Goal: Task Accomplishment & Management: Complete application form

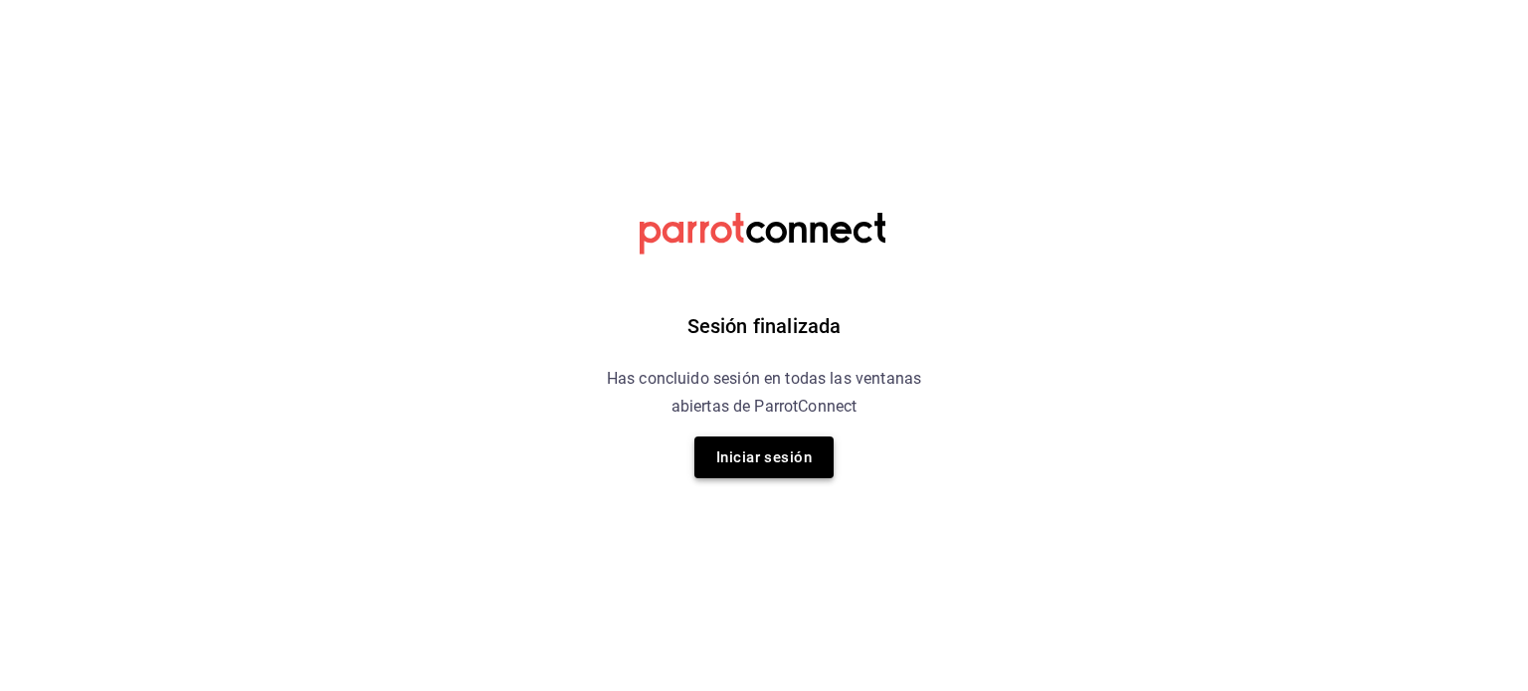
click at [784, 445] on button "Iniciar sesión" at bounding box center [763, 458] width 139 height 42
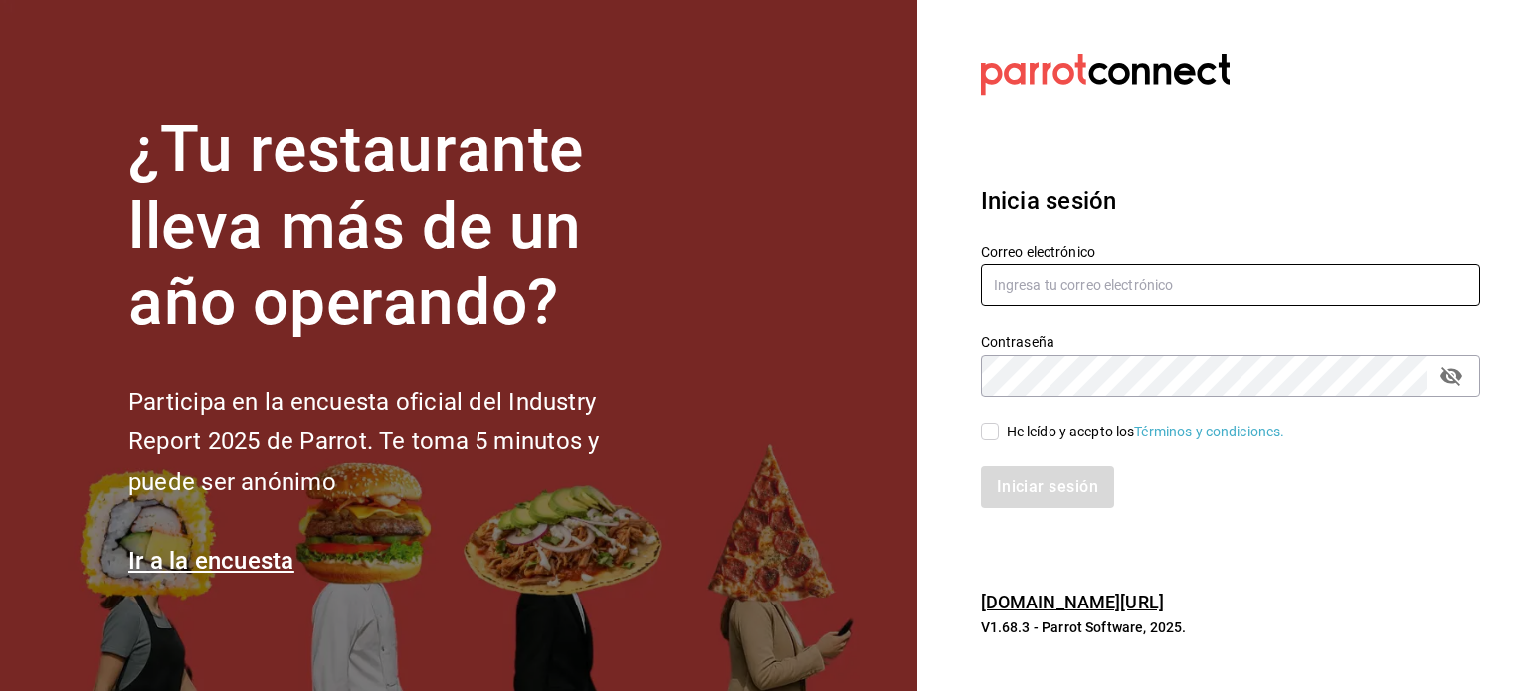
type input "[EMAIL_ADDRESS][DOMAIN_NAME]"
click at [992, 429] on input "He leído y acepto los Términos y condiciones." at bounding box center [990, 432] width 18 height 18
checkbox input "true"
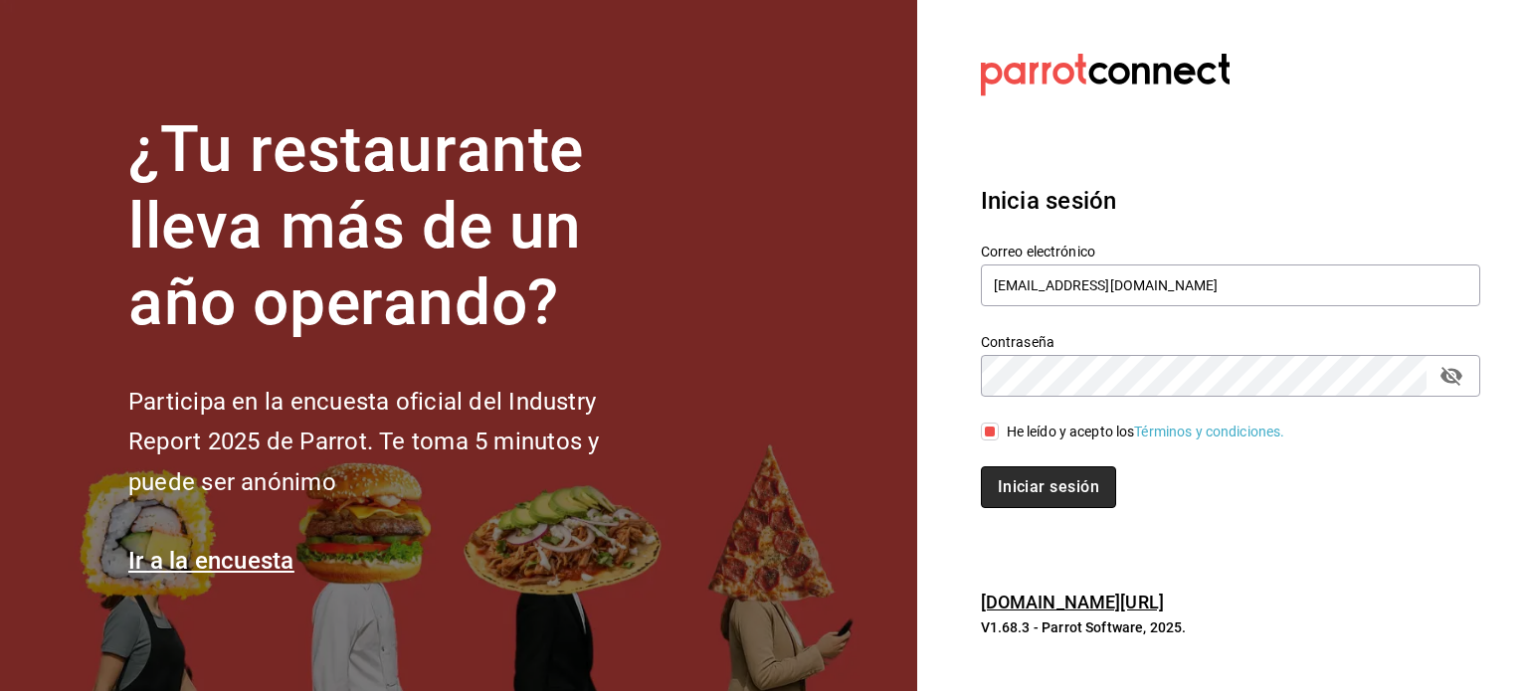
click at [1060, 490] on button "Iniciar sesión" at bounding box center [1048, 487] width 135 height 42
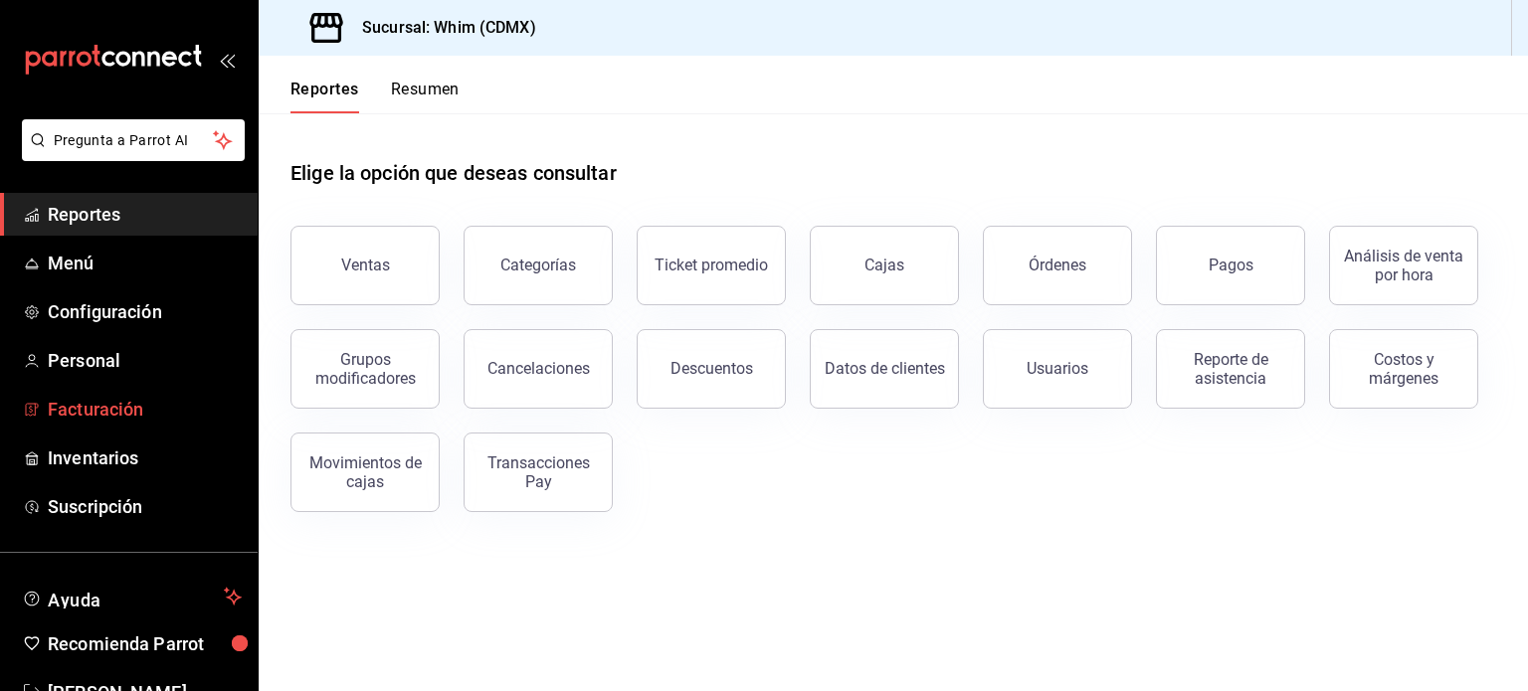
click at [89, 413] on span "Facturación" at bounding box center [145, 409] width 194 height 27
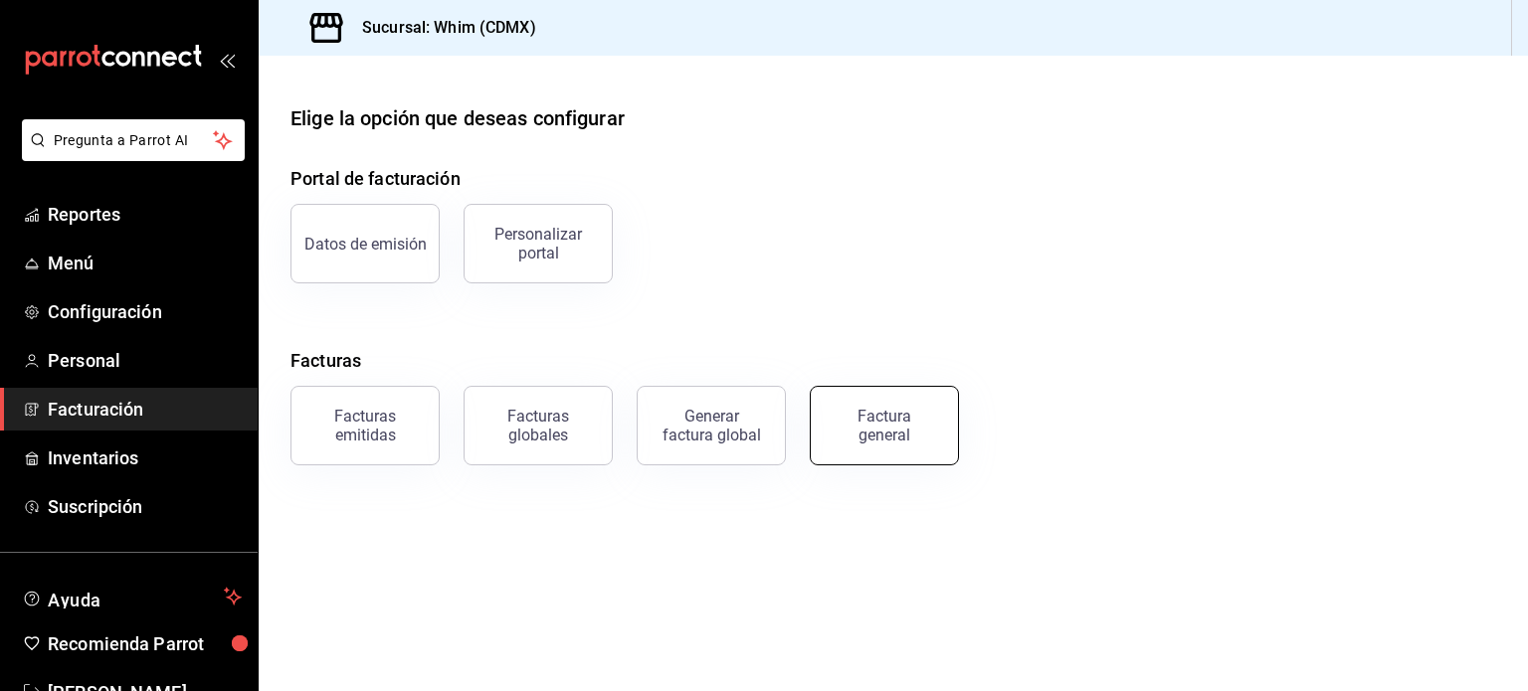
click at [890, 433] on div "Factura general" at bounding box center [883, 426] width 99 height 38
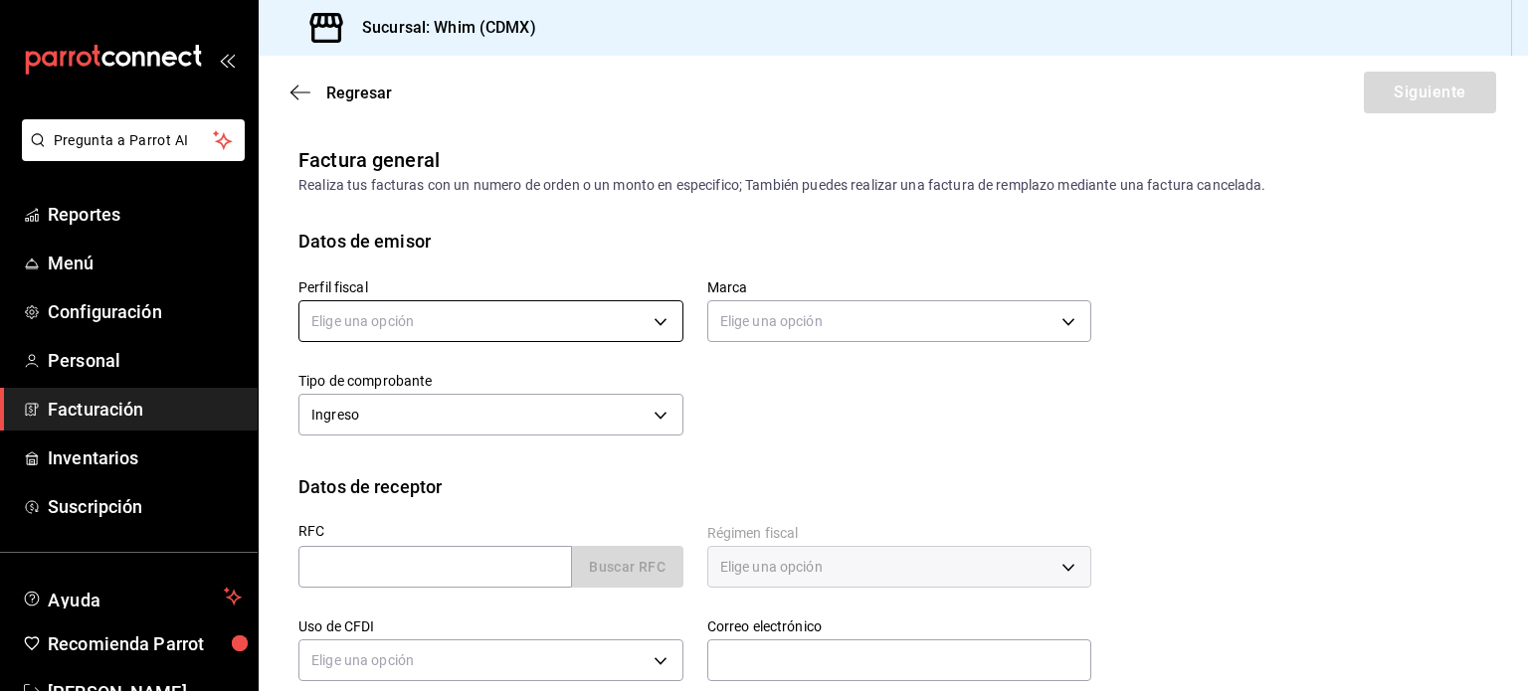
click at [656, 325] on body "Pregunta a Parrot AI Reportes Menú Configuración Personal Facturación Inventari…" at bounding box center [764, 345] width 1528 height 691
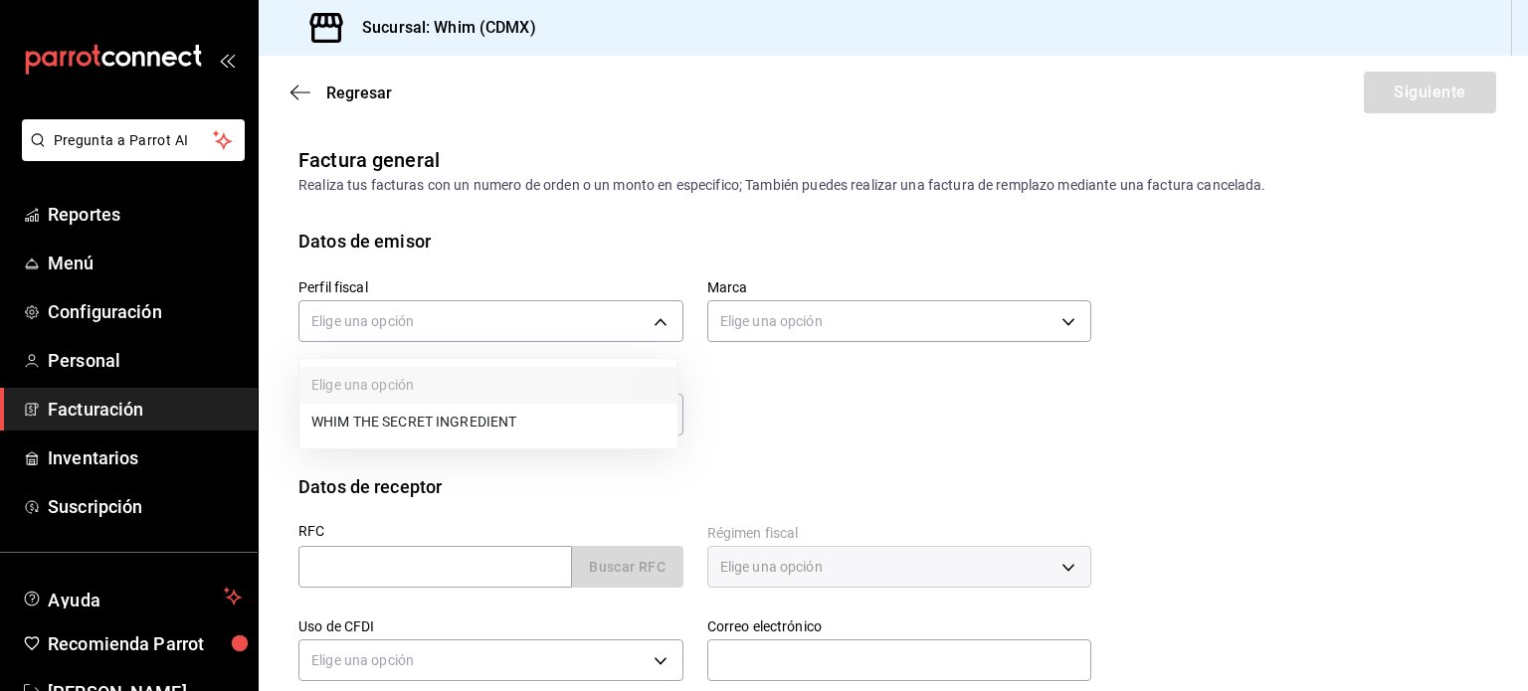
click at [441, 432] on li "WHIM THE SECRET INGREDIENT" at bounding box center [488, 422] width 378 height 37
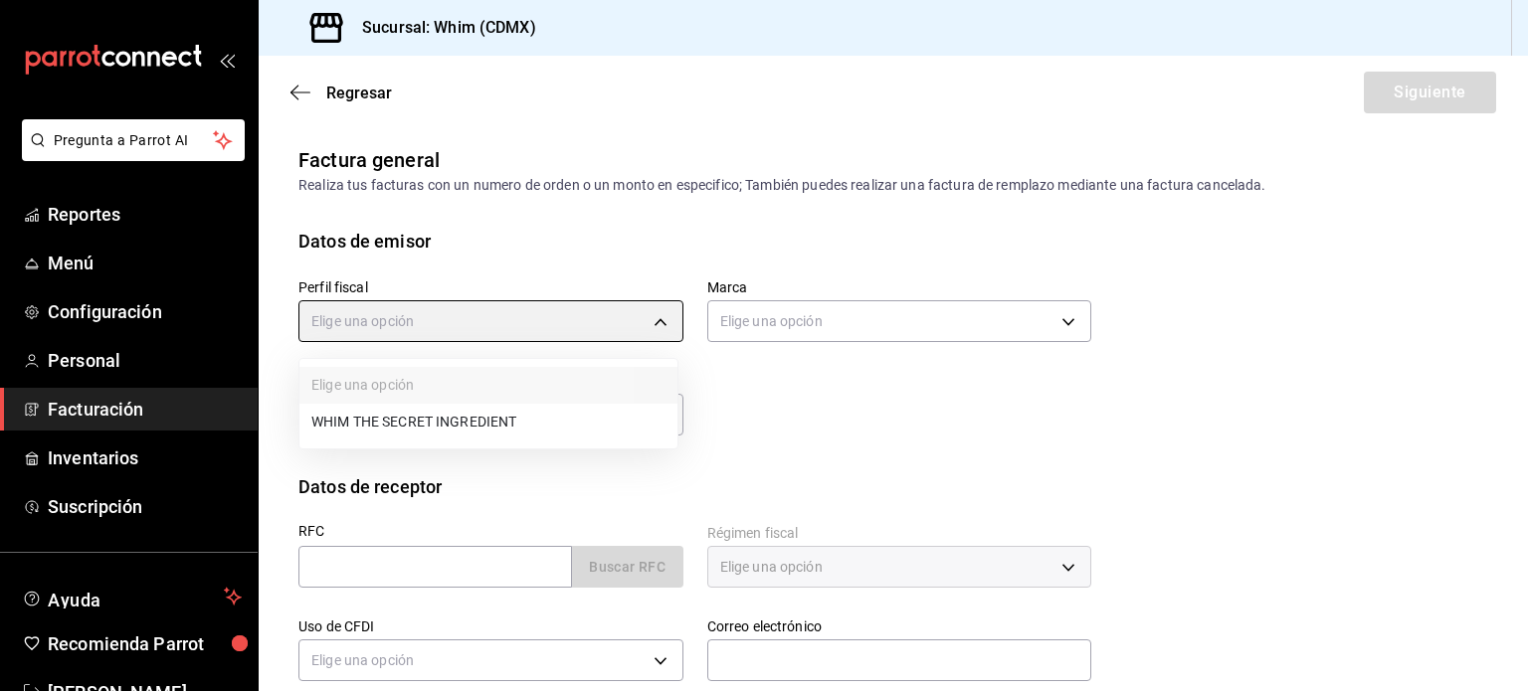
type input "8d5f64ec-deef-4488-bad0-eb73a8d1ee65"
type input "29e4b829-75bc-4c01-81a3-64e24ae3ed98"
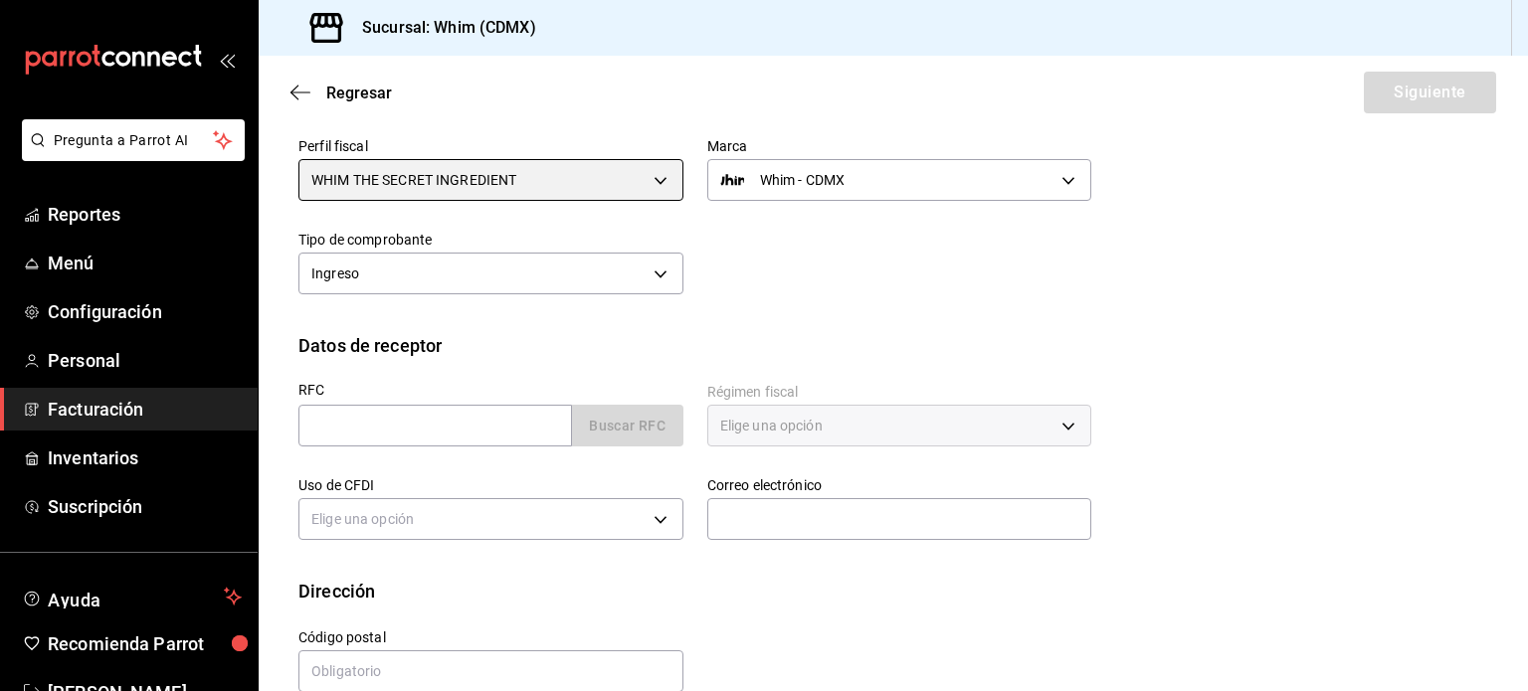
scroll to position [176, 0]
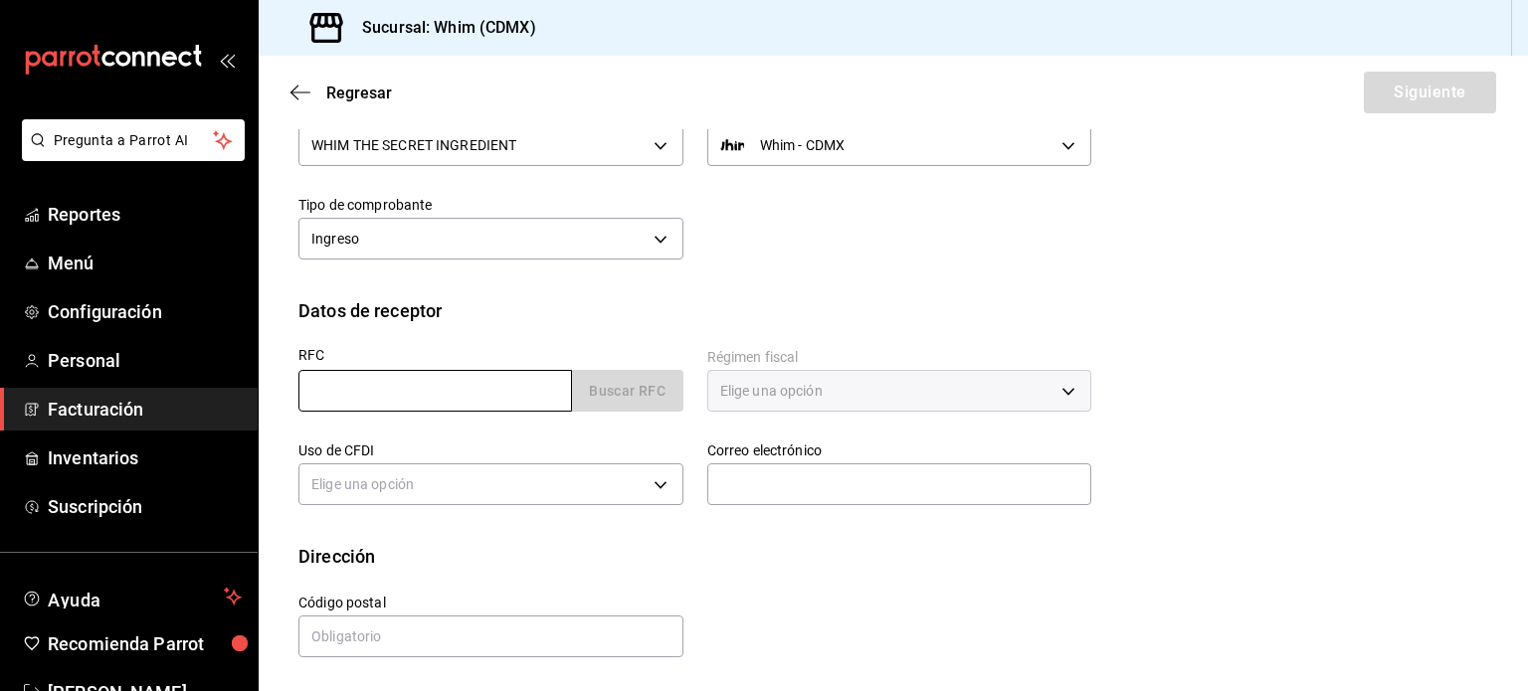
click at [344, 377] on input "text" at bounding box center [435, 391] width 274 height 42
paste input "XAXX010101000"
type input "XAXX010101000"
type input "11000"
type input "616"
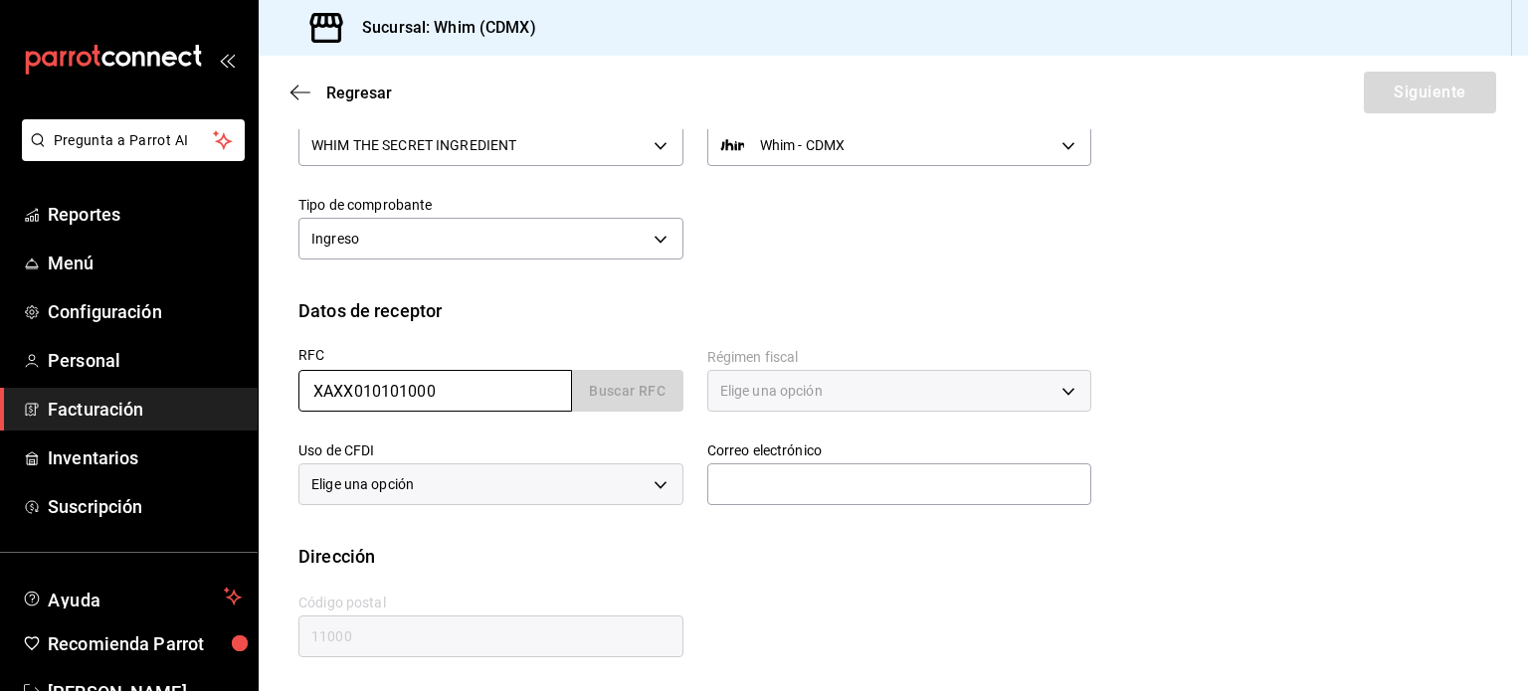
type input "S01"
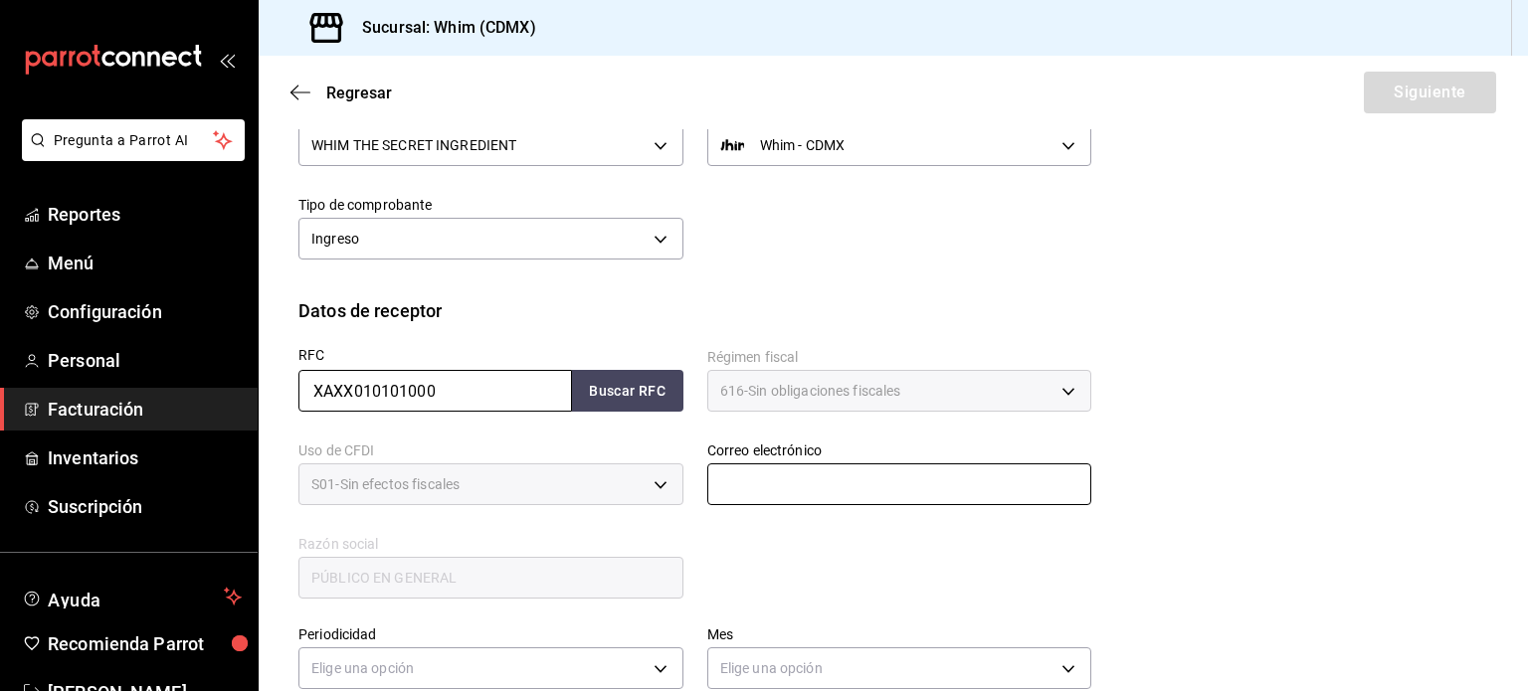
type input "XAXX010101000"
click at [797, 483] on input "text" at bounding box center [899, 484] width 385 height 42
type input "[EMAIL_ADDRESS][DOMAIN_NAME]"
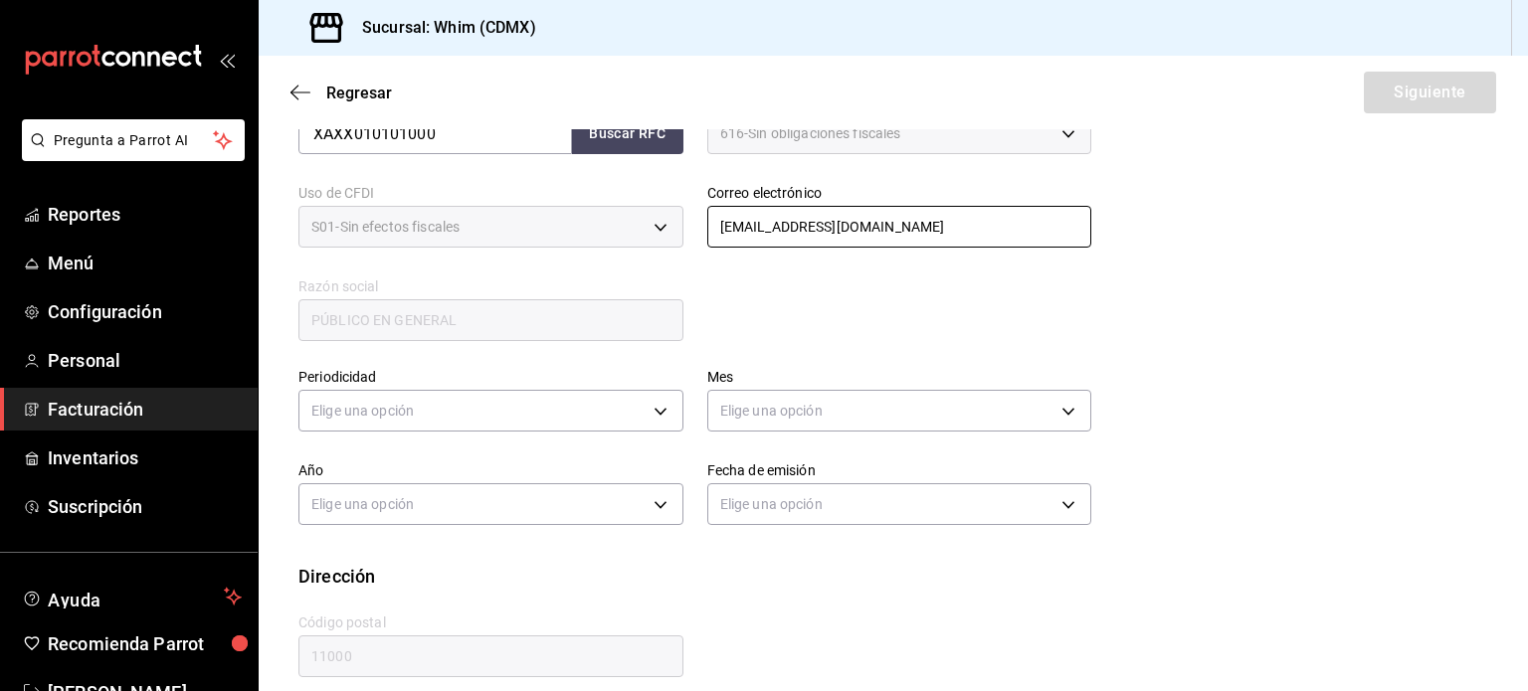
scroll to position [454, 0]
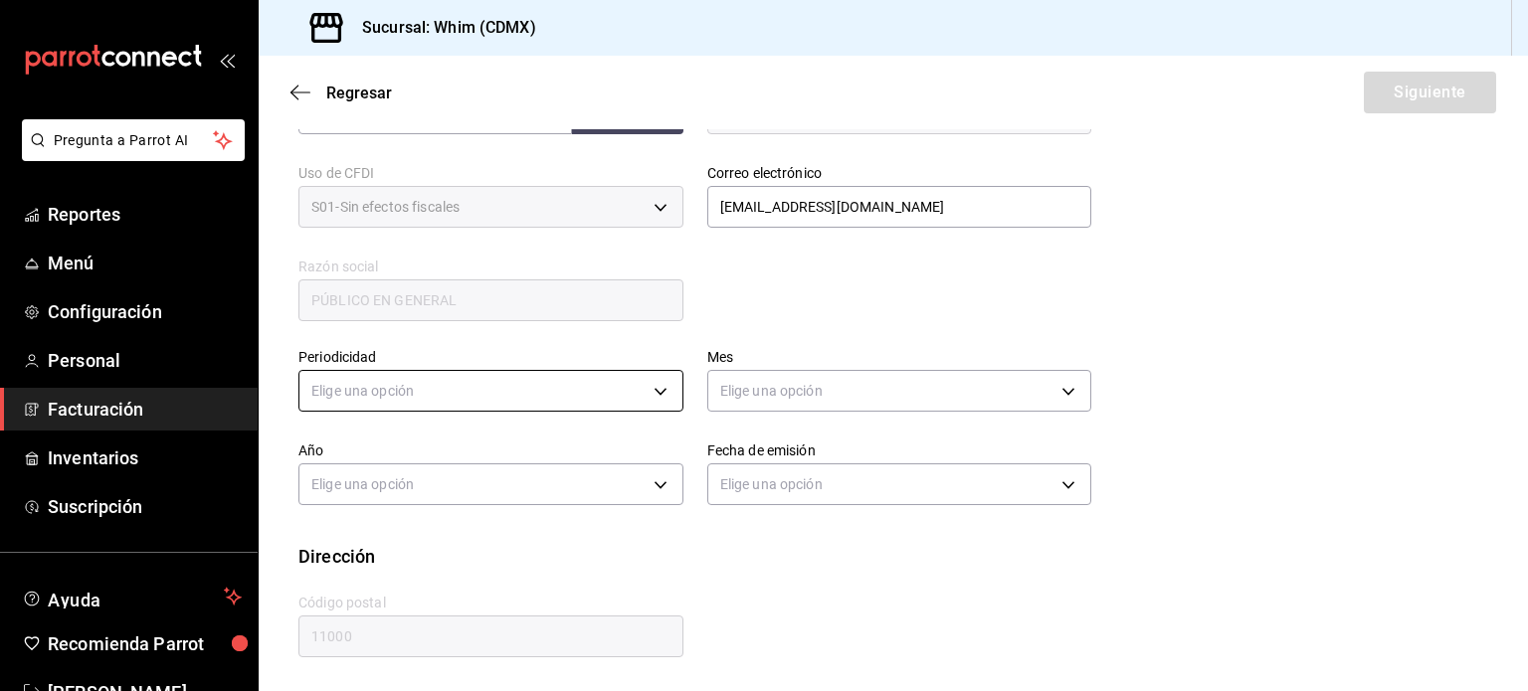
click at [424, 396] on body "Pregunta a Parrot AI Reportes Menú Configuración Personal Facturación Inventari…" at bounding box center [764, 345] width 1528 height 691
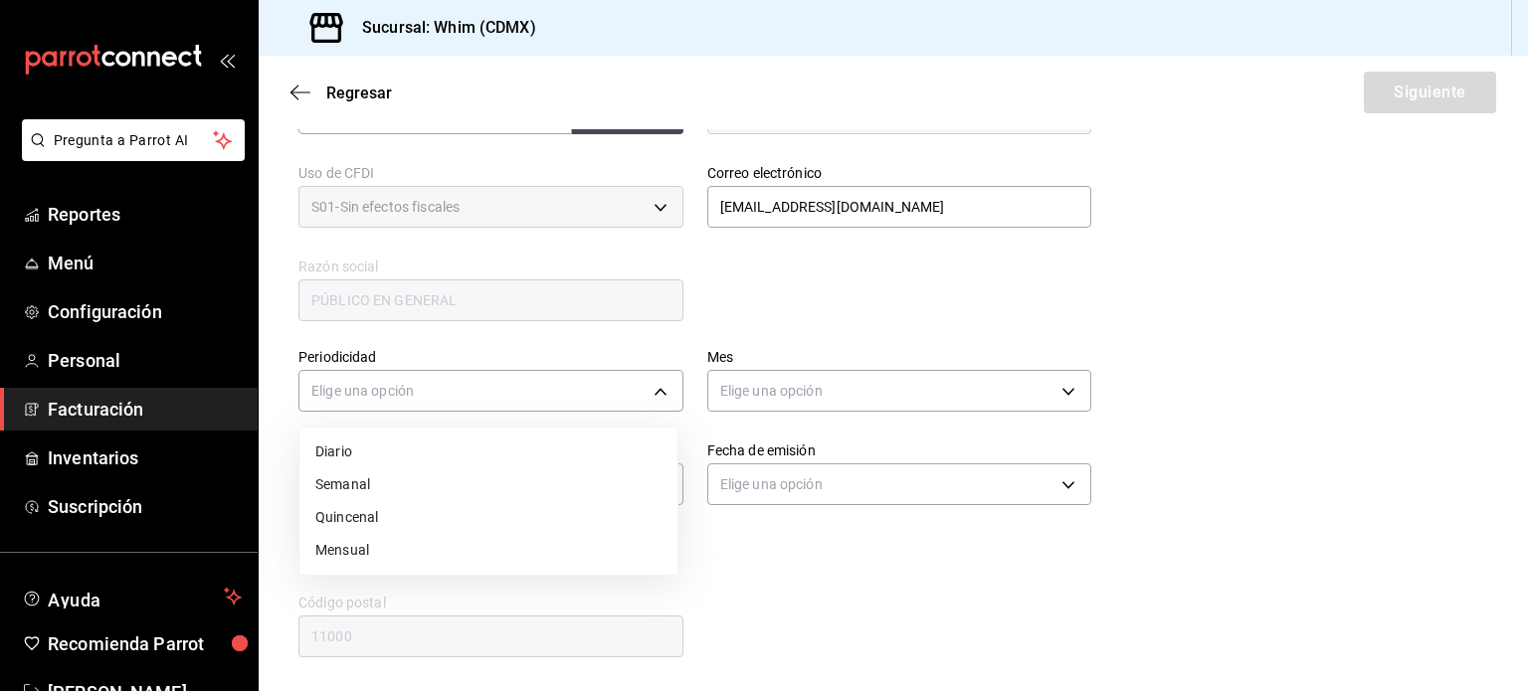
click at [373, 485] on li "Semanal" at bounding box center [488, 484] width 378 height 33
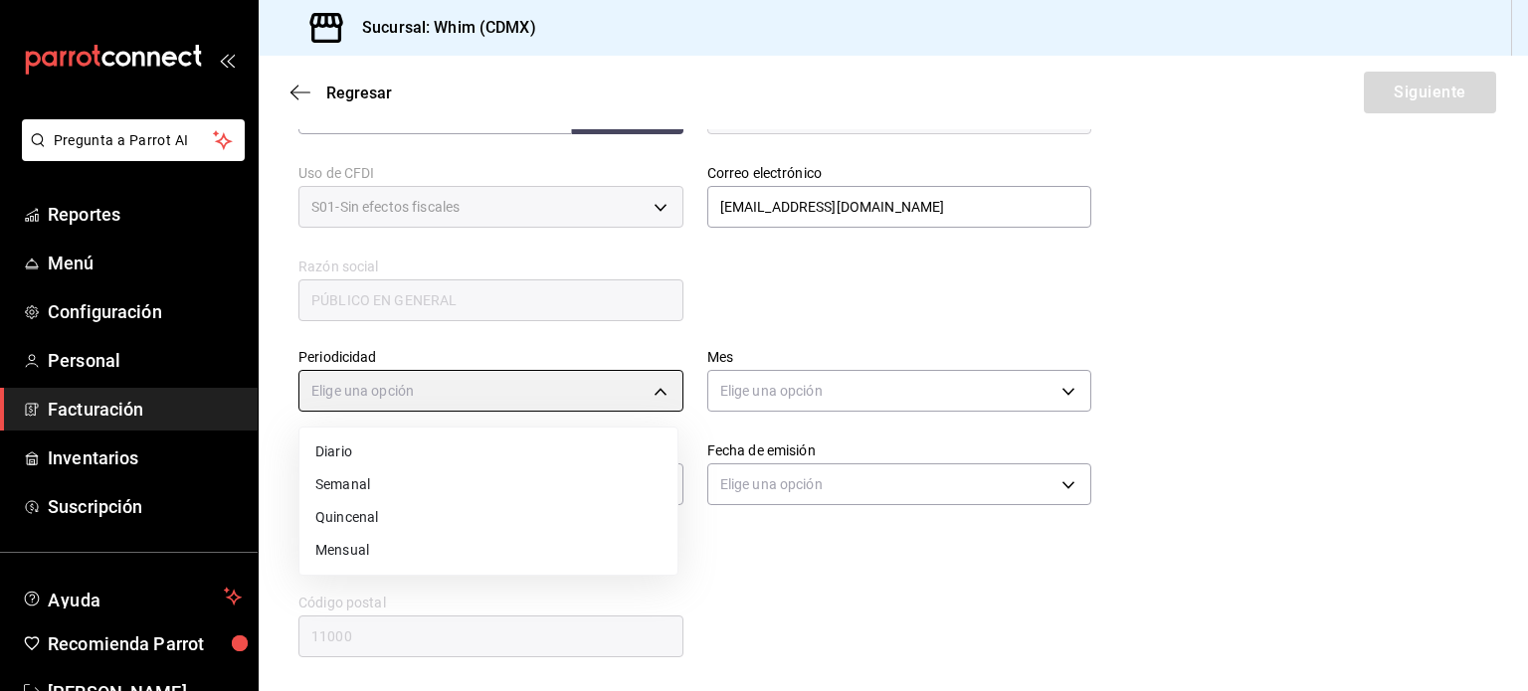
type input "WEEKLY"
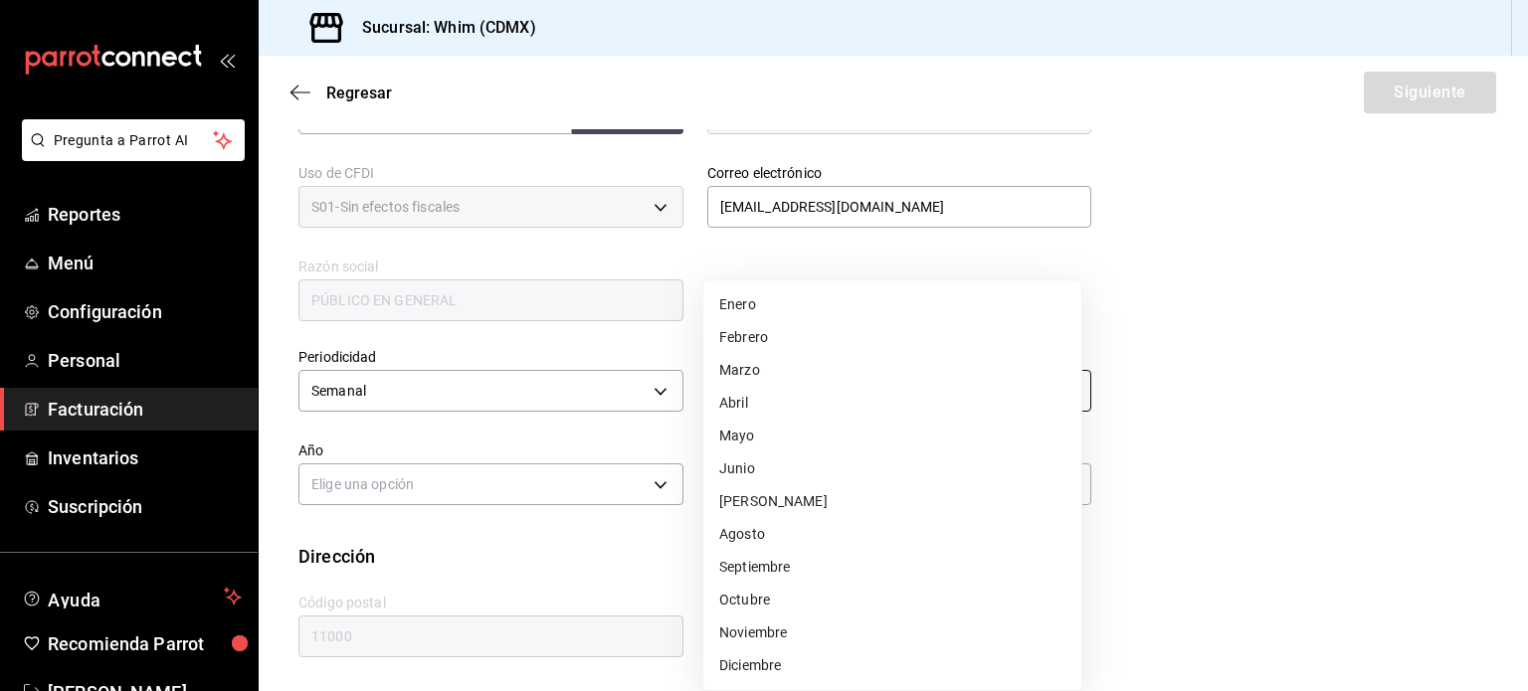
click at [848, 396] on body "Pregunta a Parrot AI Reportes Menú Configuración Personal Facturación Inventari…" at bounding box center [764, 345] width 1528 height 691
click at [750, 536] on li "Agosto" at bounding box center [892, 534] width 378 height 33
type input "8"
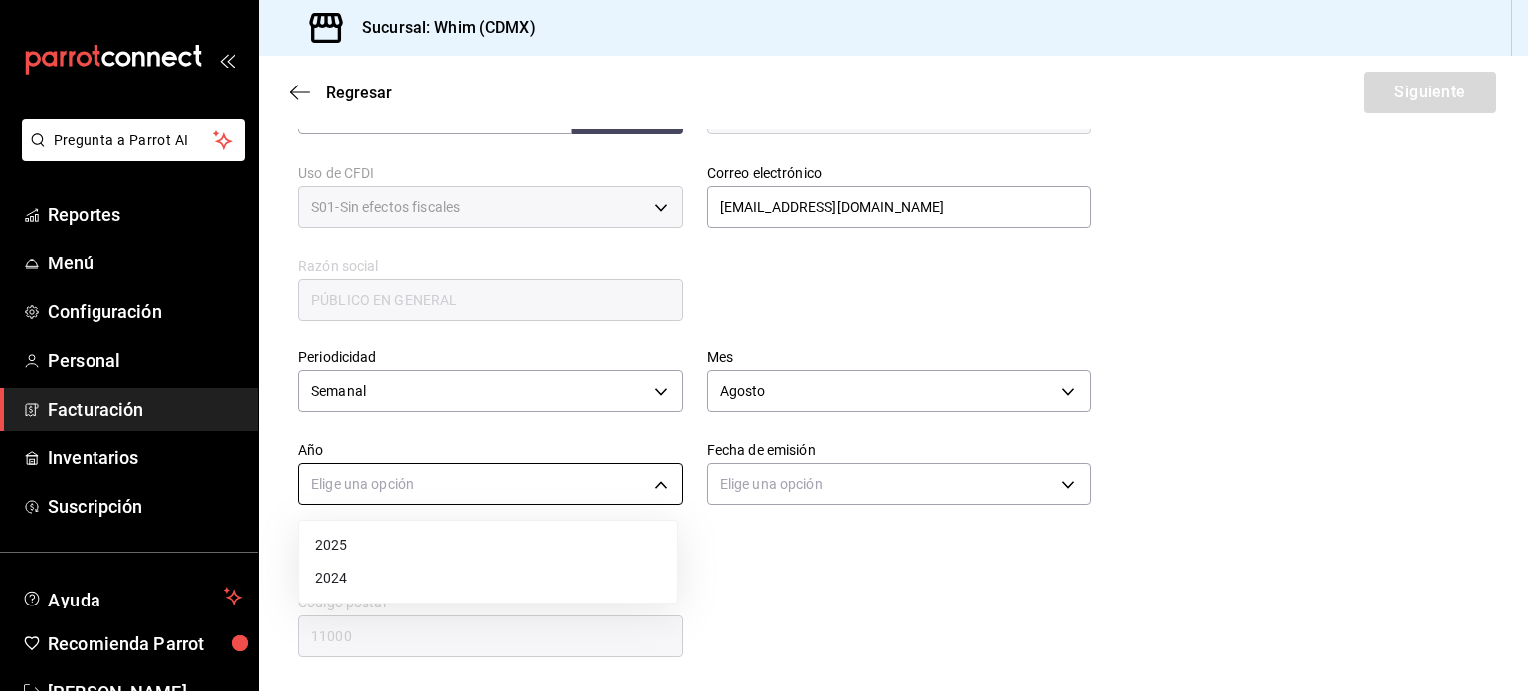
click at [394, 482] on body "Pregunta a Parrot AI Reportes Menú Configuración Personal Facturación Inventari…" at bounding box center [764, 345] width 1528 height 691
click at [350, 541] on li "2025" at bounding box center [488, 545] width 378 height 33
type input "2025"
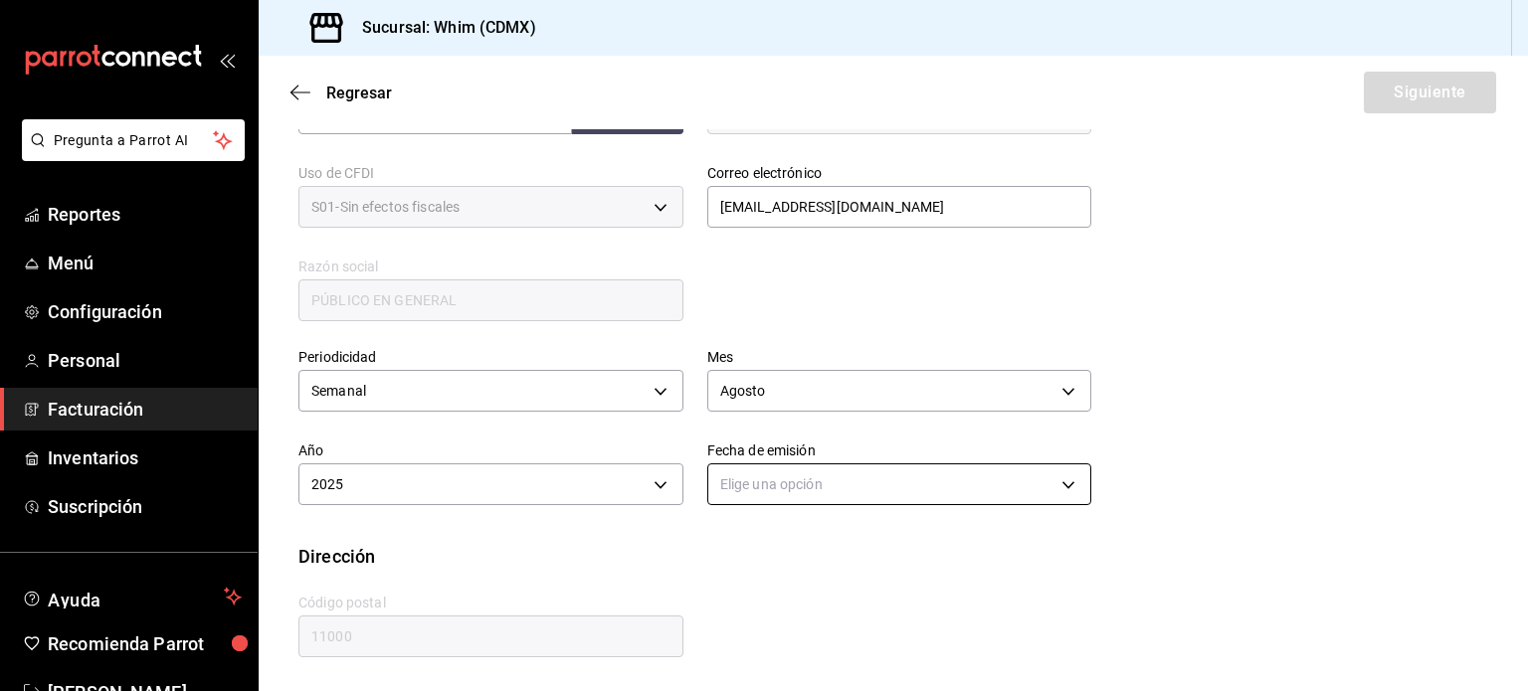
click at [783, 484] on body "Pregunta a Parrot AI Reportes Menú Configuración Personal Facturación Inventari…" at bounding box center [764, 345] width 1528 height 691
click at [747, 551] on li "Hoy" at bounding box center [892, 545] width 378 height 33
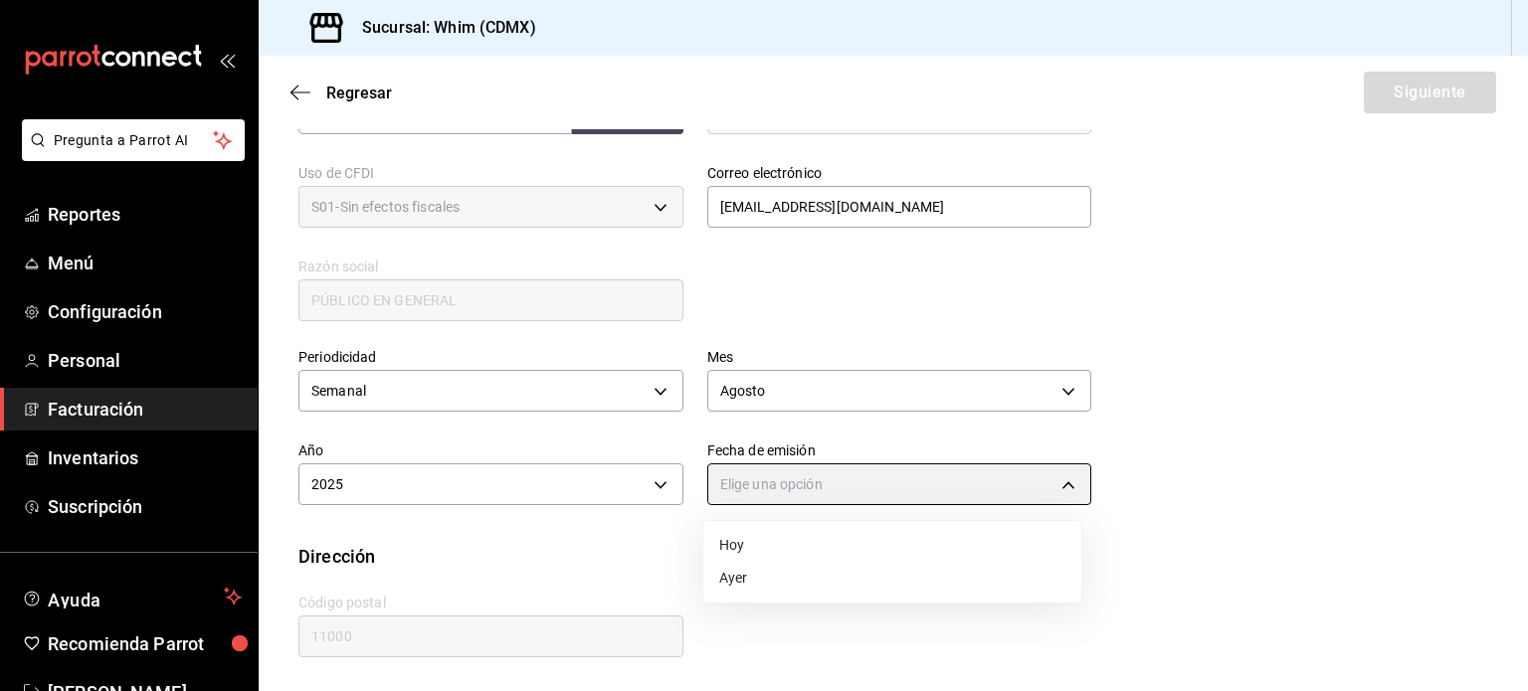
type input "[DATE]"
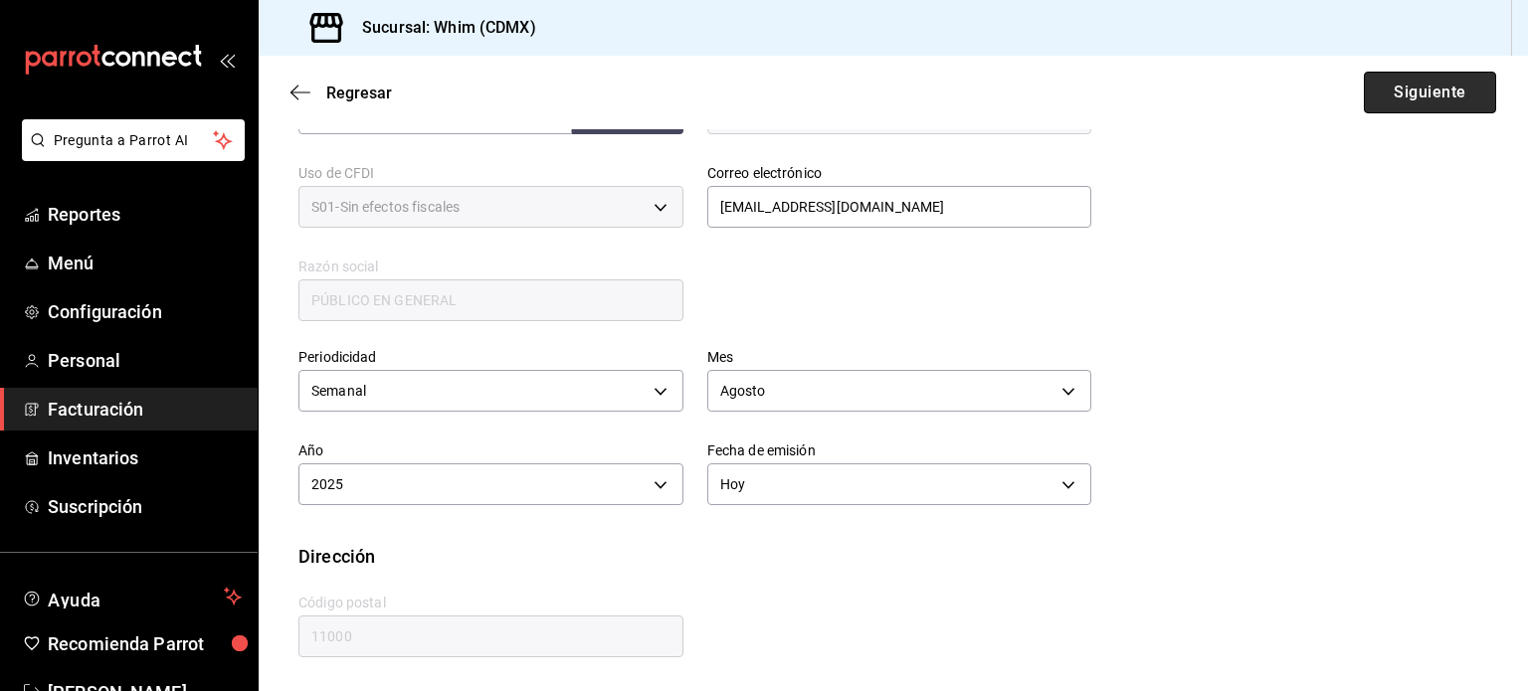
click at [1400, 87] on button "Siguiente" at bounding box center [1430, 93] width 132 height 42
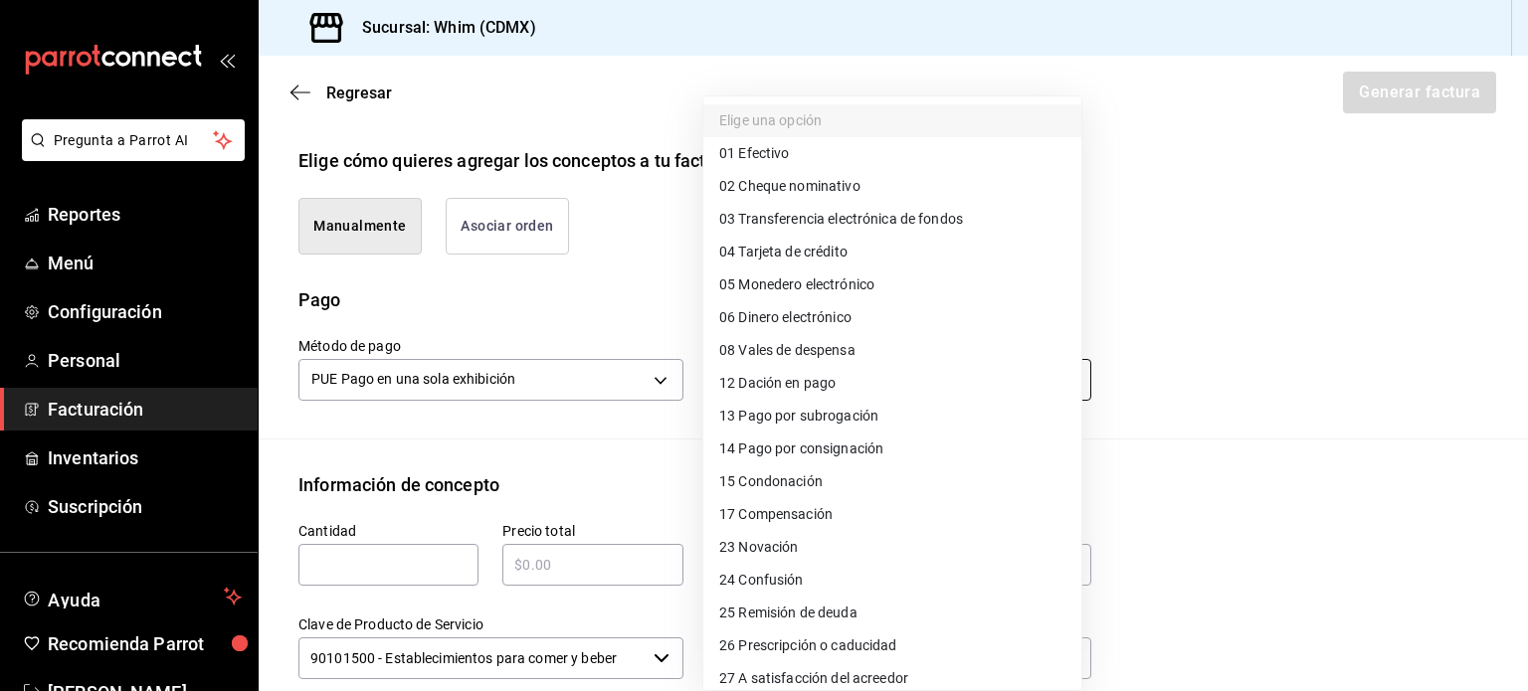
click at [791, 382] on body "Pregunta a Parrot AI Reportes Menú Configuración Personal Facturación Inventari…" at bounding box center [764, 345] width 1528 height 691
click at [832, 222] on span "03 Transferencia electrónica de fondos" at bounding box center [841, 219] width 244 height 21
type input "03"
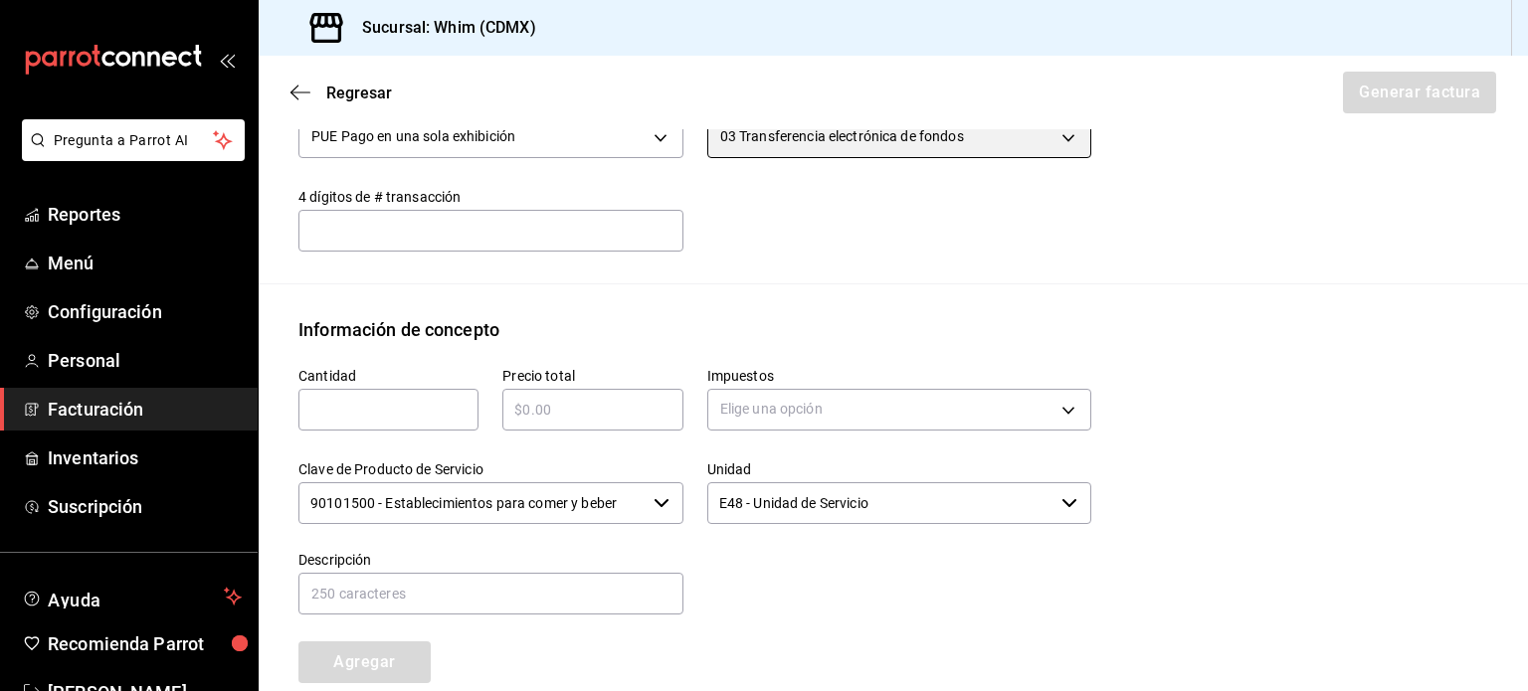
scroll to position [752, 0]
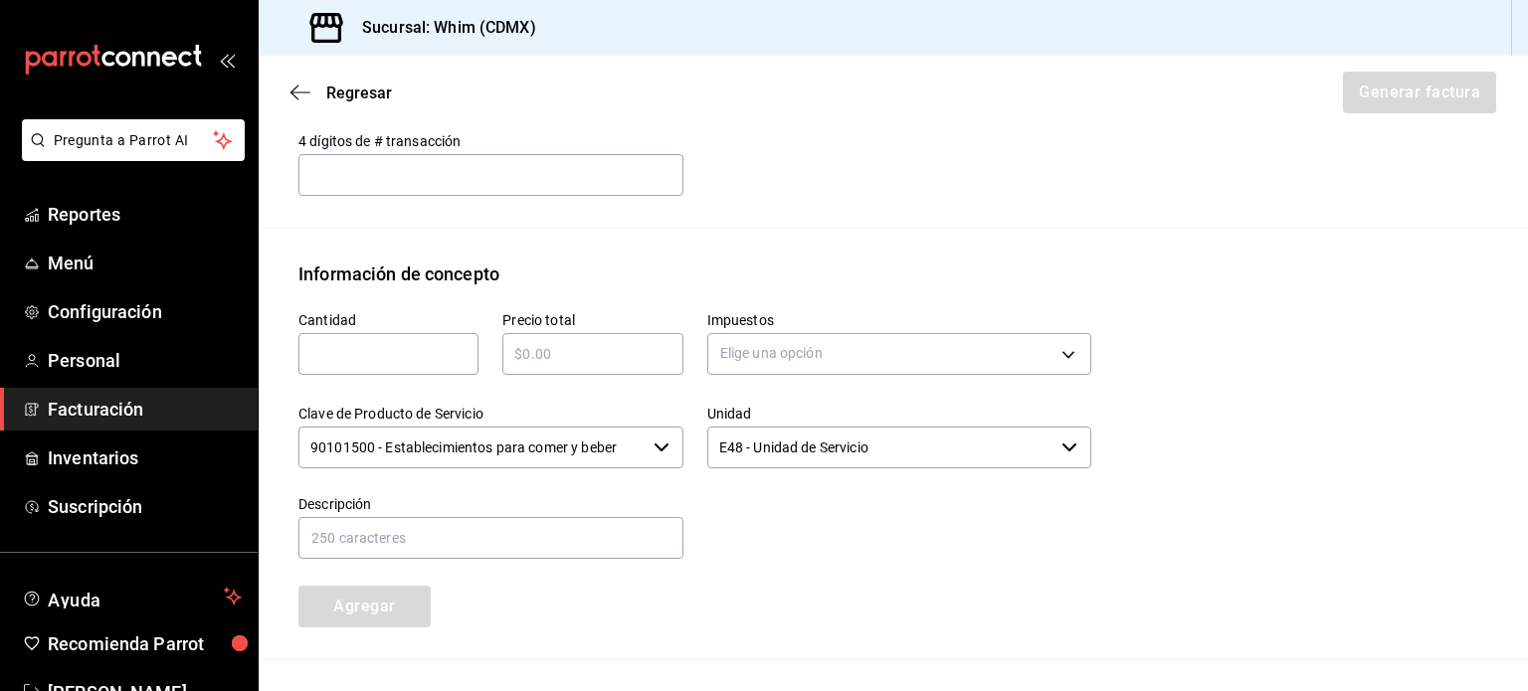
click at [366, 357] on input "text" at bounding box center [388, 354] width 180 height 24
type input "1"
click at [575, 356] on input "text" at bounding box center [592, 354] width 180 height 24
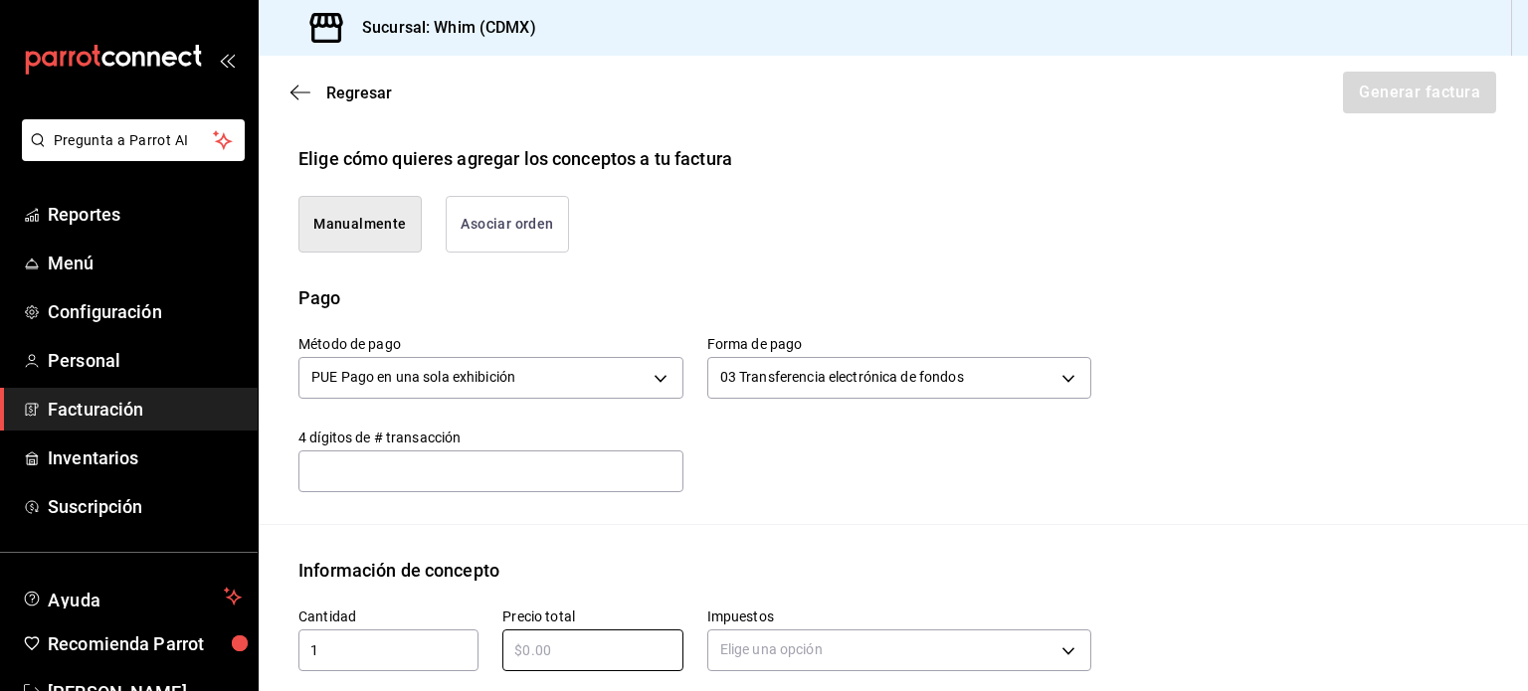
scroll to position [454, 0]
click at [533, 458] on input "text" at bounding box center [490, 473] width 385 height 40
click at [648, 442] on label "4 dígitos de # transacción" at bounding box center [490, 439] width 385 height 14
